Goal: Task Accomplishment & Management: Manage account settings

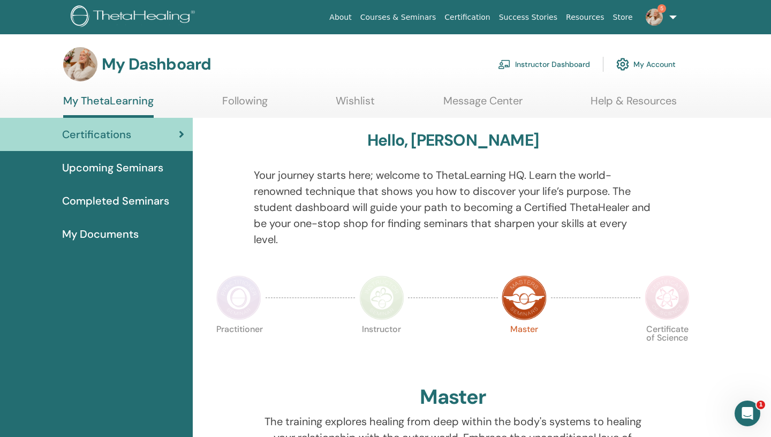
click at [673, 16] on link "5" at bounding box center [659, 17] width 44 height 34
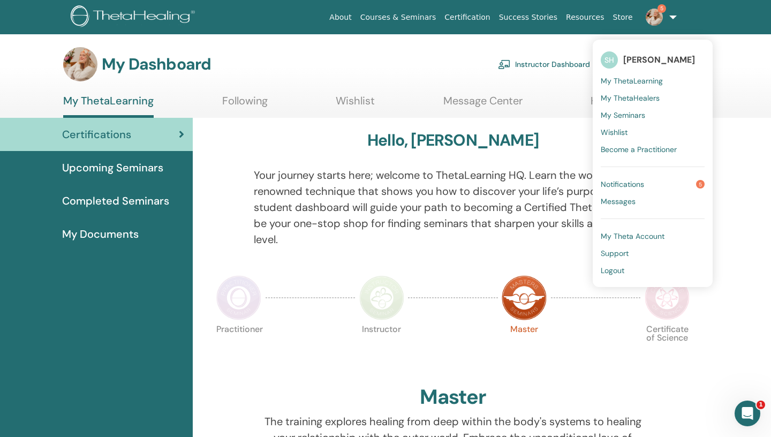
click at [557, 66] on link "Instructor Dashboard" at bounding box center [544, 64] width 92 height 24
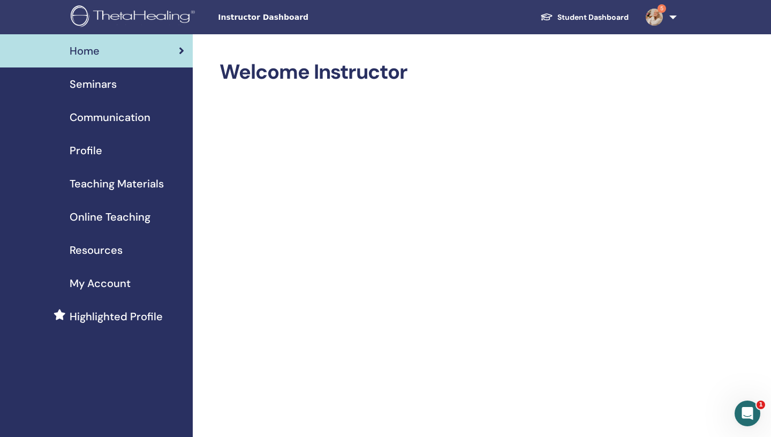
click at [116, 75] on link "Seminars" at bounding box center [96, 83] width 193 height 33
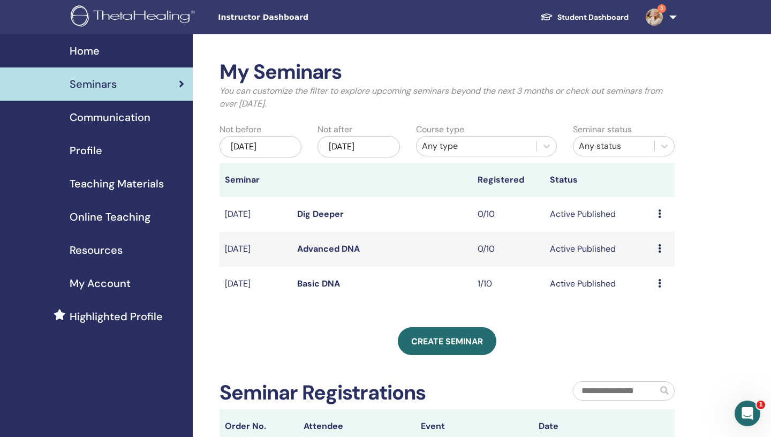
scroll to position [124, 0]
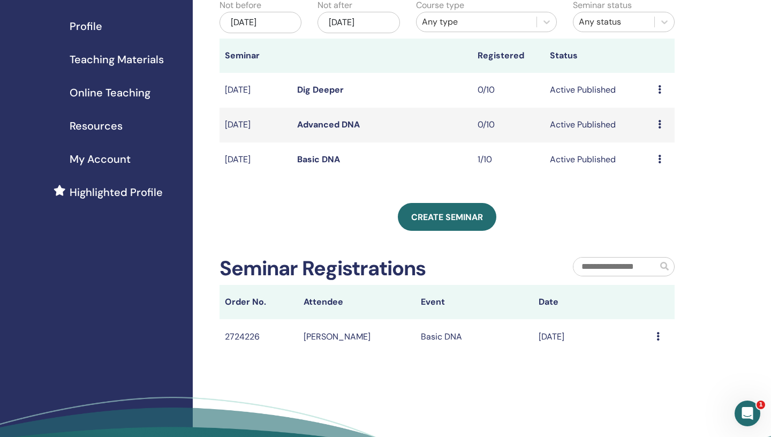
click at [659, 337] on icon at bounding box center [657, 336] width 3 height 9
click at [675, 342] on div "My Seminars You can customize the filter to explore upcoming seminars beyond th…" at bounding box center [482, 206] width 578 height 593
click at [659, 339] on icon at bounding box center [657, 336] width 3 height 9
click at [548, 331] on td "Sep/02, 2025" at bounding box center [592, 336] width 118 height 35
click at [326, 338] on td "[PERSON_NAME]" at bounding box center [357, 336] width 118 height 35
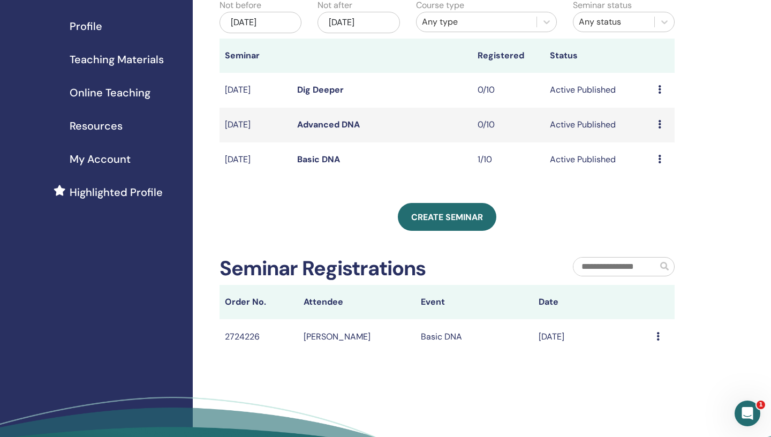
click at [239, 327] on td "2724226" at bounding box center [258, 336] width 79 height 35
click at [657, 337] on icon at bounding box center [657, 336] width 3 height 9
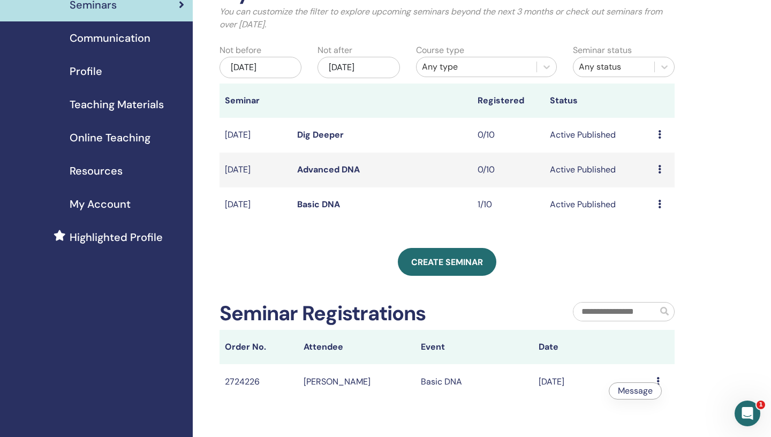
scroll to position [0, 0]
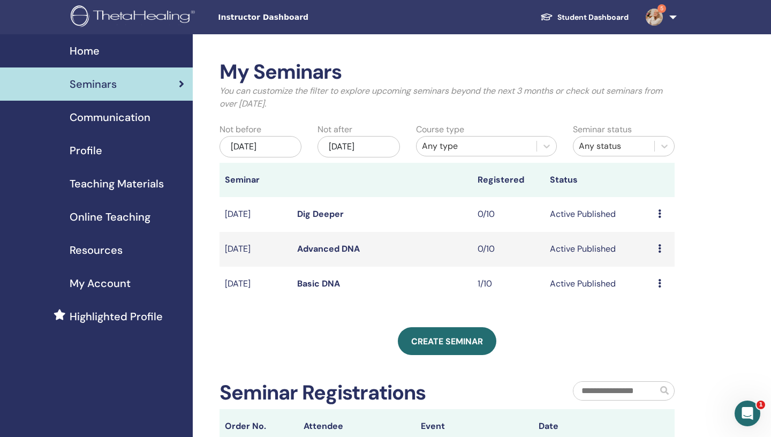
click at [654, 285] on td "Preview Edit Attendees Cancel" at bounding box center [663, 283] width 22 height 35
click at [658, 284] on td "Preview Edit Attendees Cancel" at bounding box center [663, 283] width 22 height 35
click at [662, 285] on div "Preview Edit Attendees Cancel" at bounding box center [663, 283] width 11 height 13
click at [667, 331] on link "Attendees" at bounding box center [659, 325] width 41 height 11
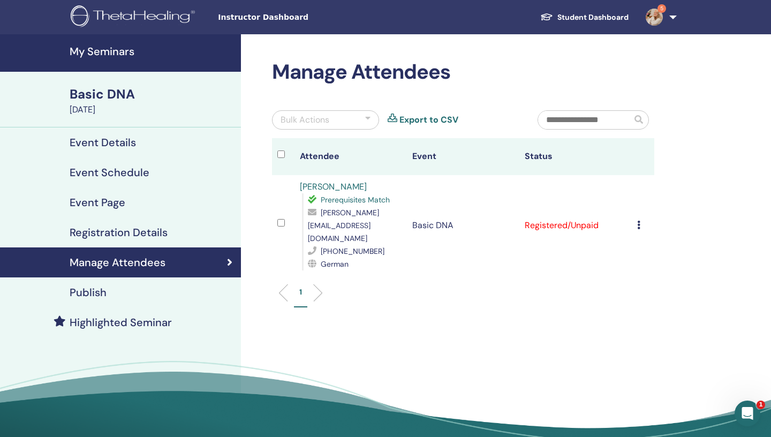
click at [638, 215] on td "Cancel Registration Do not auto-certify Mark as Paid Mark as Unpaid Mark as Abs…" at bounding box center [642, 225] width 22 height 101
click at [640, 220] on icon at bounding box center [638, 224] width 3 height 9
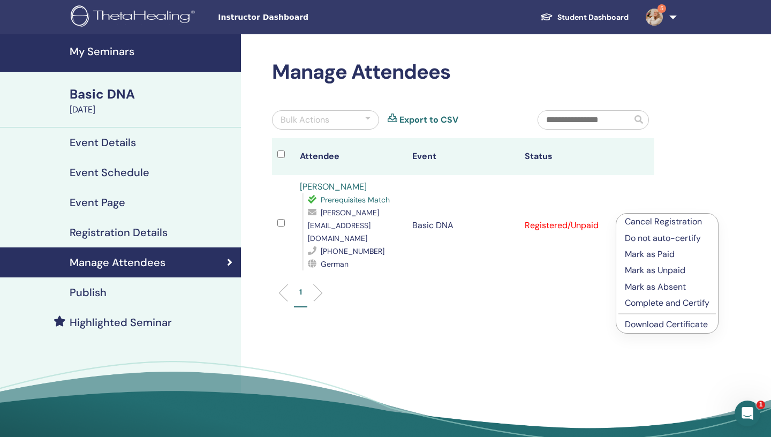
click at [672, 223] on p "Cancel Registration" at bounding box center [666, 221] width 85 height 13
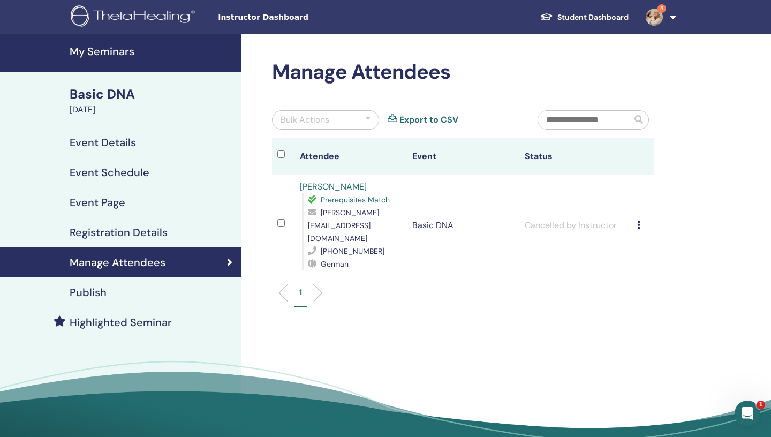
click at [126, 273] on link "Manage Attendees" at bounding box center [120, 262] width 241 height 30
